Goal: Find specific page/section: Find specific page/section

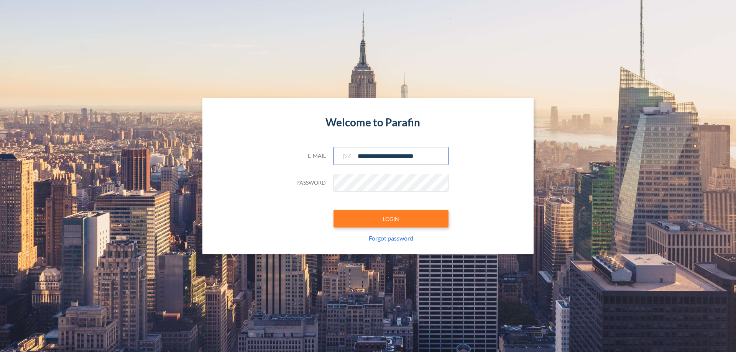
type input "**********"
click at [391, 219] on button "LOGIN" at bounding box center [391, 219] width 115 height 18
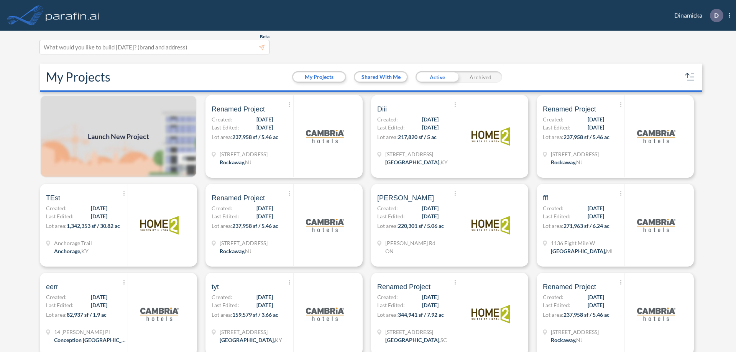
scroll to position [2, 0]
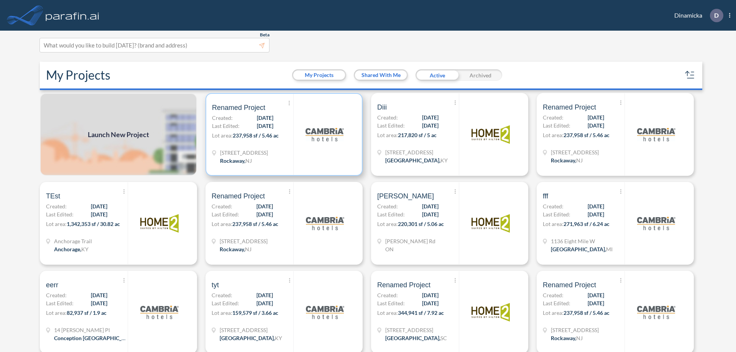
click at [283, 135] on p "Lot area: 237,958 sf / 5.46 ac" at bounding box center [252, 136] width 81 height 11
